Goal: Information Seeking & Learning: Learn about a topic

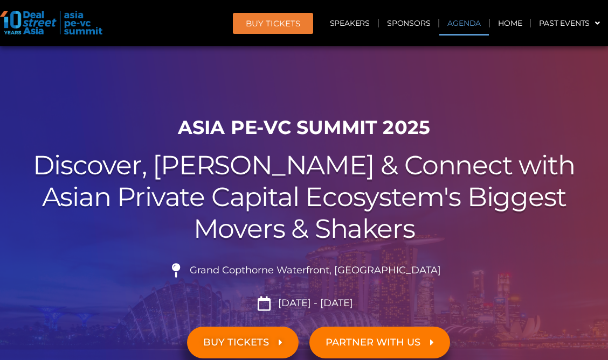
click at [448, 28] on link "Agenda" at bounding box center [464, 23] width 50 height 25
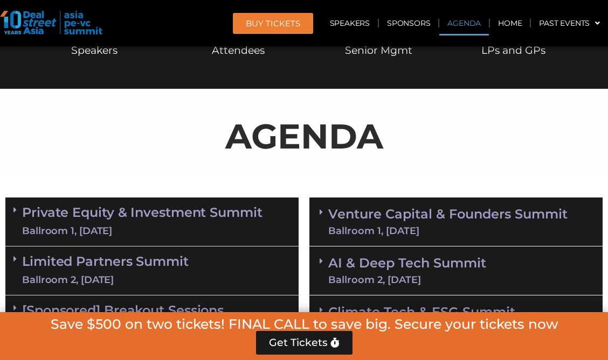
scroll to position [562, 0]
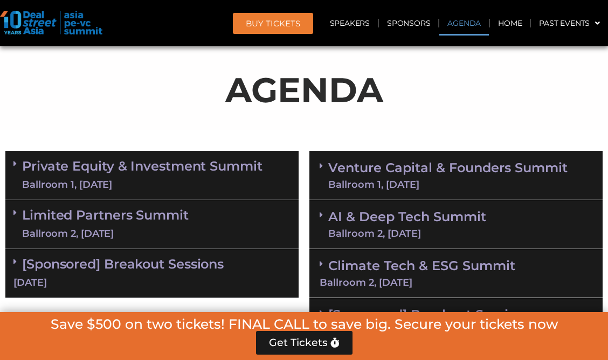
click at [163, 270] on link "[Sponsored] Breakout Sessions 10 Sept" at bounding box center [151, 272] width 277 height 33
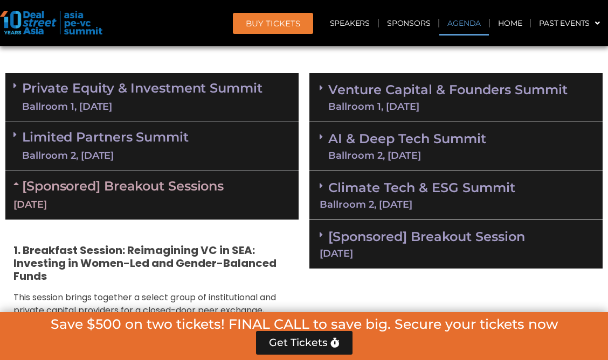
scroll to position [724, 0]
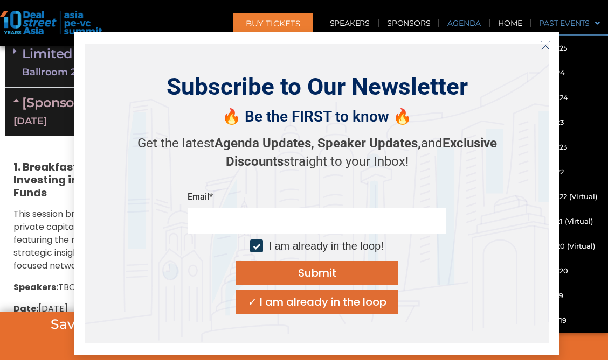
click at [549, 46] on icon "Close" at bounding box center [545, 46] width 10 height 10
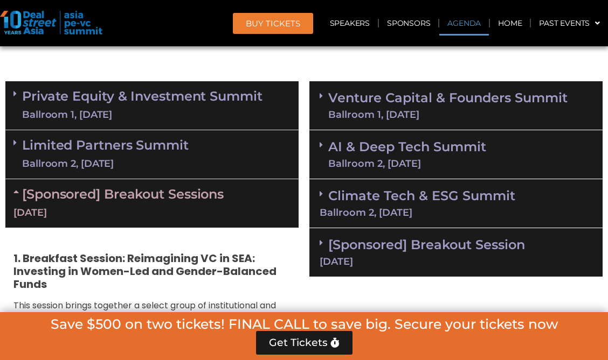
scroll to position [616, 0]
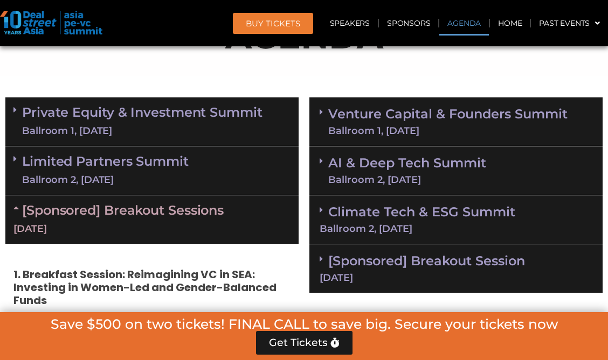
click at [60, 185] on div "Ballroom 2, [DATE]" at bounding box center [105, 179] width 166 height 13
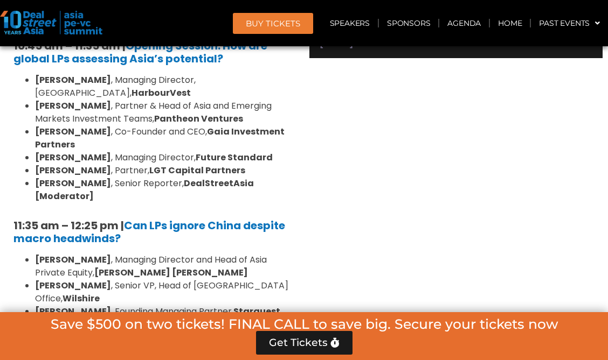
scroll to position [993, 0]
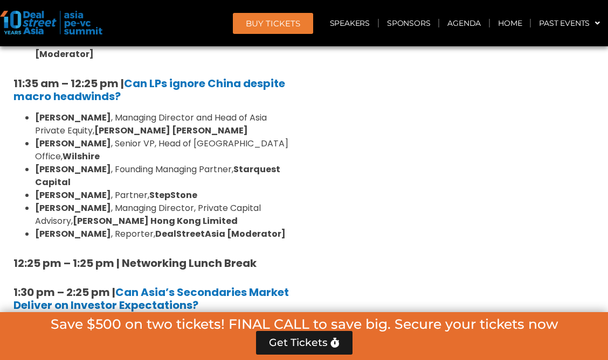
click at [217, 256] on strong "12:25 pm – 1:25 pm | Networking Lunch Break" at bounding box center [134, 263] width 243 height 15
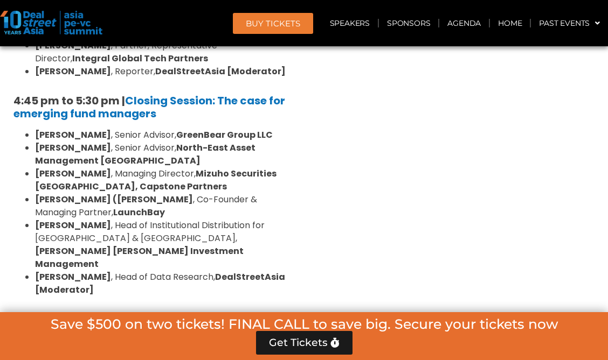
scroll to position [1640, 0]
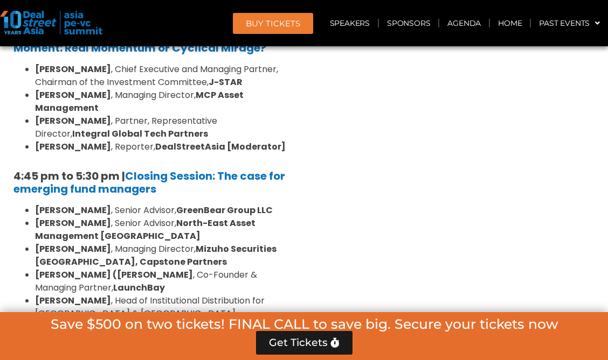
click at [174, 243] on strong "Mizuho Securities [GEOGRAPHIC_DATA], Capstone Partners" at bounding box center [155, 255] width 241 height 25
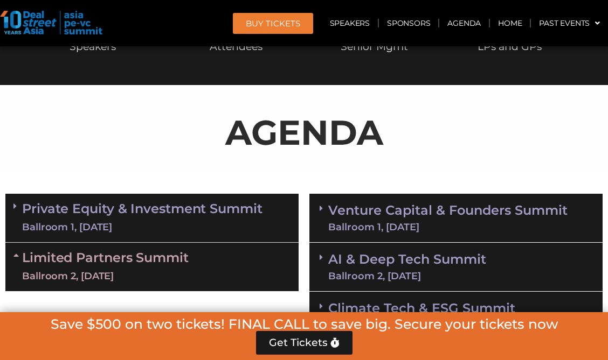
scroll to position [670, 0]
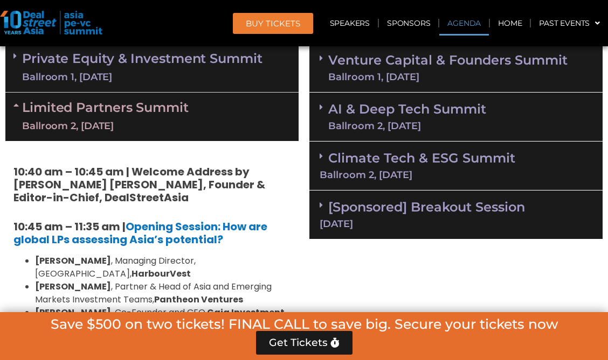
click at [94, 205] on strong "10:40 am – 10:45 am | Welcome Address by [PERSON_NAME] [PERSON_NAME], Founder &…" at bounding box center [139, 184] width 252 height 41
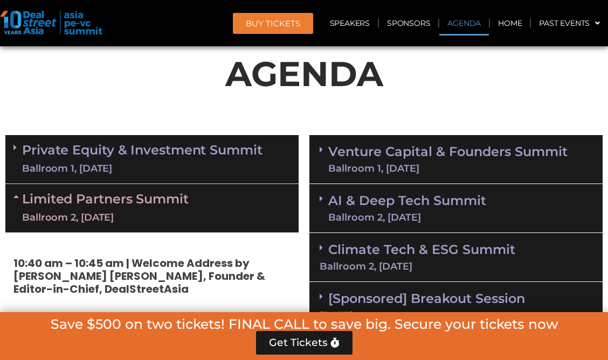
scroll to position [562, 0]
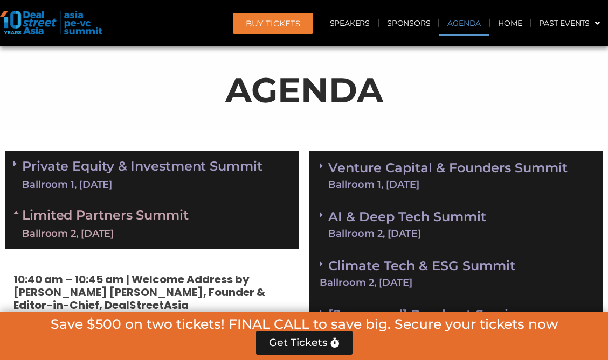
click at [87, 116] on div "AGENDA" at bounding box center [303, 94] width 597 height 60
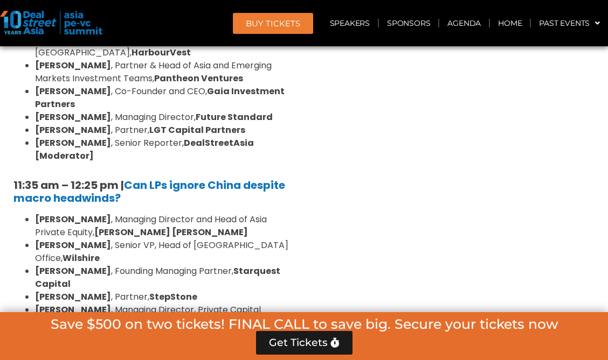
scroll to position [778, 0]
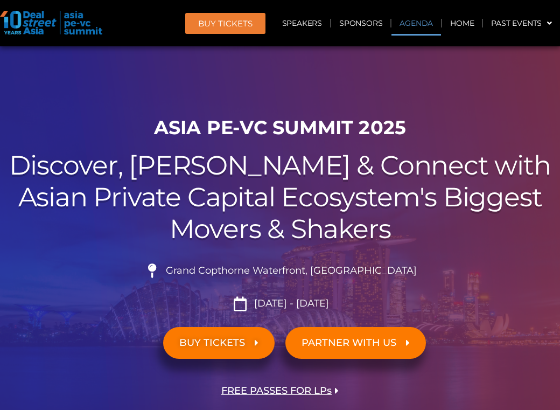
click at [409, 21] on link "Agenda" at bounding box center [417, 23] width 50 height 25
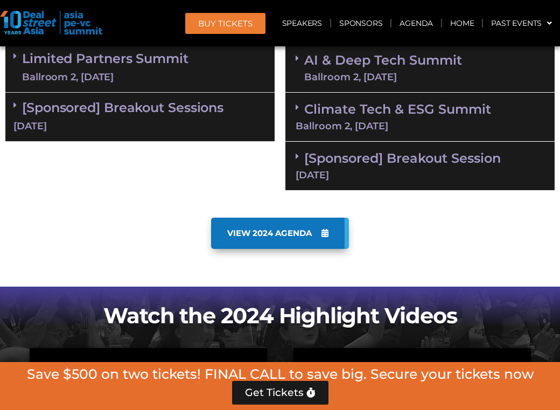
scroll to position [832, 0]
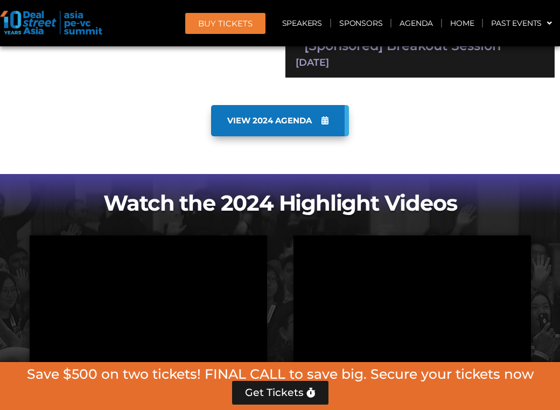
click at [278, 114] on link "VIEW 2024 AGENDA" at bounding box center [280, 120] width 138 height 31
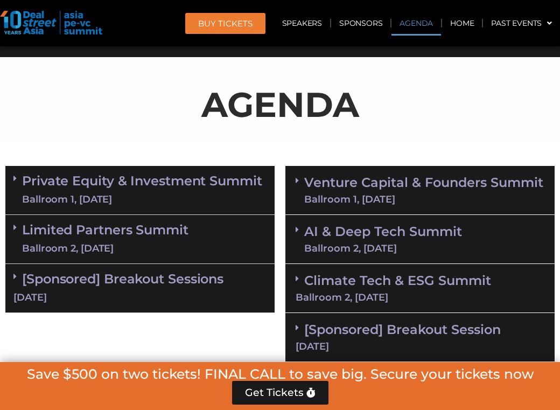
scroll to position [670, 0]
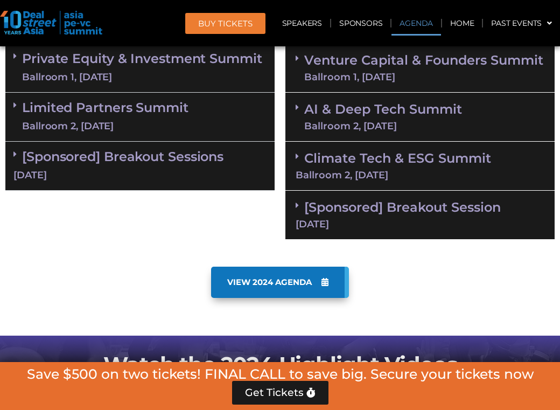
click at [361, 192] on div "[Sponsored] Breakout Session [DATE]" at bounding box center [420, 215] width 269 height 49
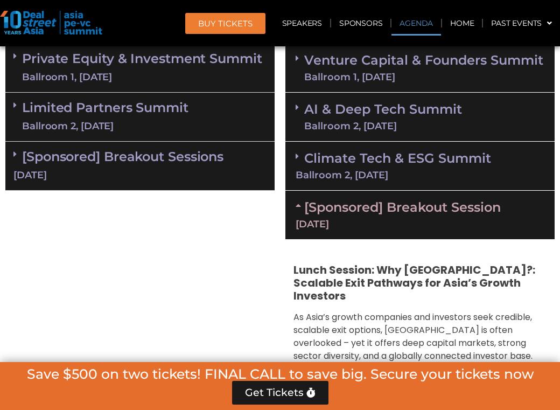
click at [0, 0] on strong "Speaker Updates," at bounding box center [0, 0] width 0 height 0
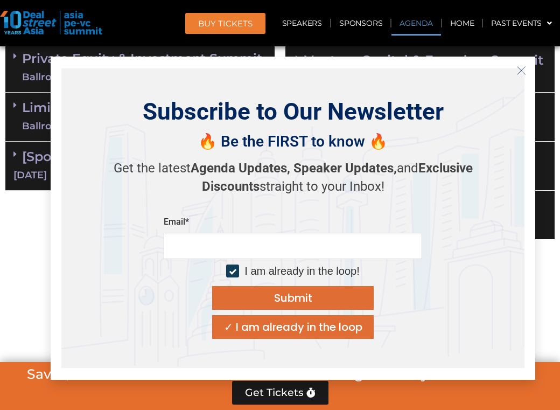
click at [524, 59] on div "Subscribe to Our Newsletter 🔥 Be the FIRST to know 🔥 Get the latest Agenda Upda…" at bounding box center [293, 218] width 485 height 323
click at [524, 74] on icon "Close" at bounding box center [522, 71] width 10 height 10
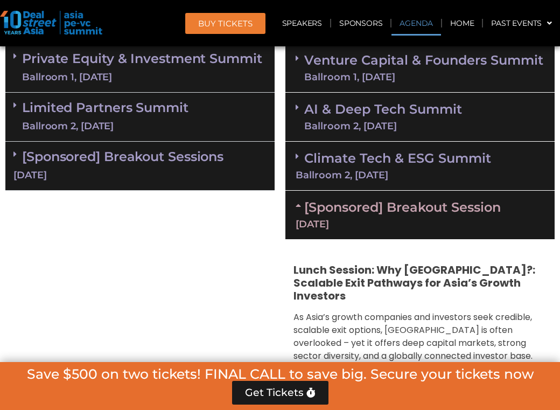
click at [455, 147] on div "Climate Tech & ESG Summit Ballroom 2, [DATE]" at bounding box center [420, 166] width 269 height 49
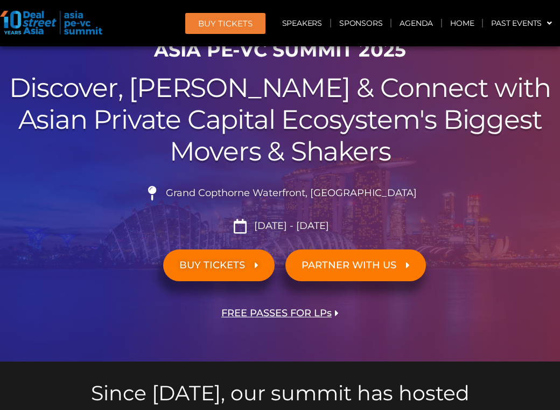
scroll to position [0, 0]
